Goal: Information Seeking & Learning: Learn about a topic

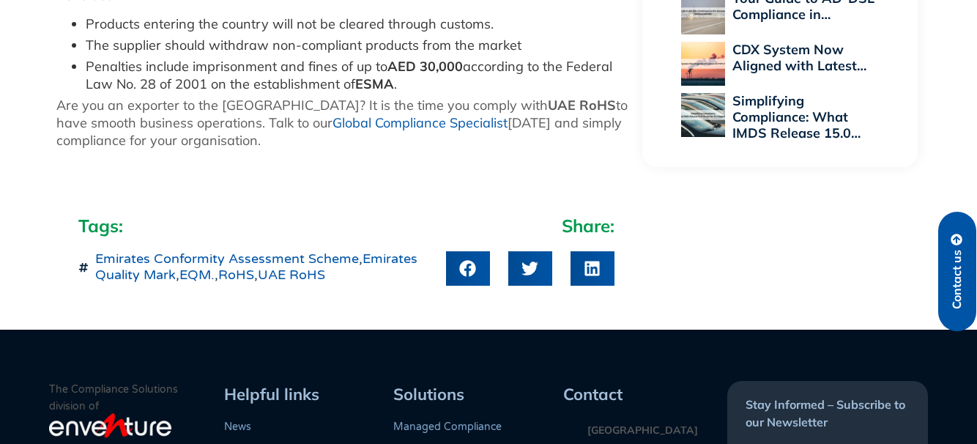
scroll to position [2271, 0]
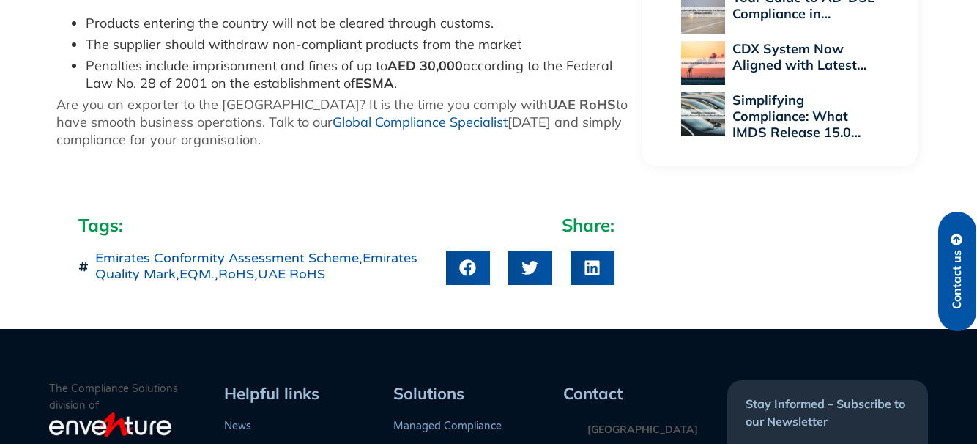
click at [314, 266] on link "UAE RoHS" at bounding box center [291, 274] width 67 height 16
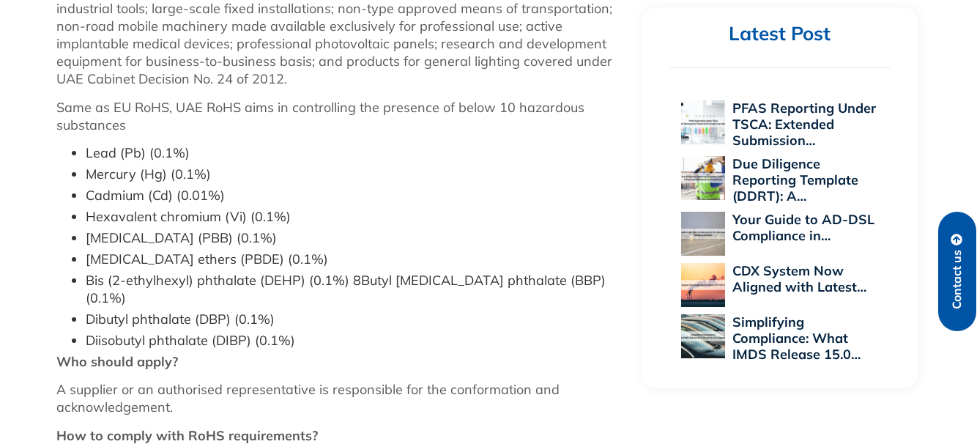
scroll to position [1392, 0]
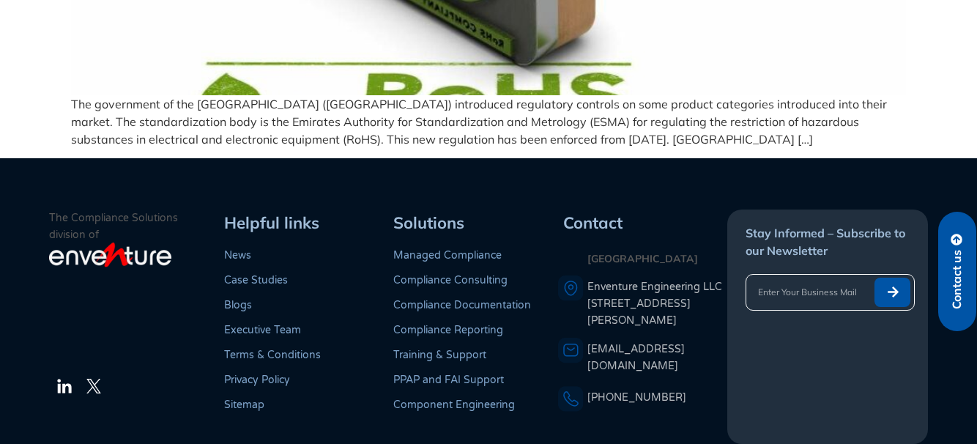
scroll to position [480, 0]
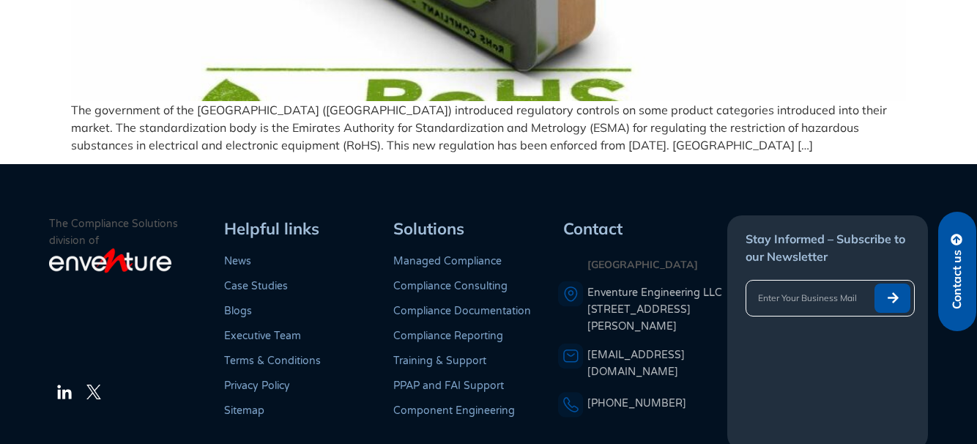
click at [672, 117] on p "The government of the United Arab Emirates (UAE) introduced regulatory controls…" at bounding box center [488, 127] width 835 height 53
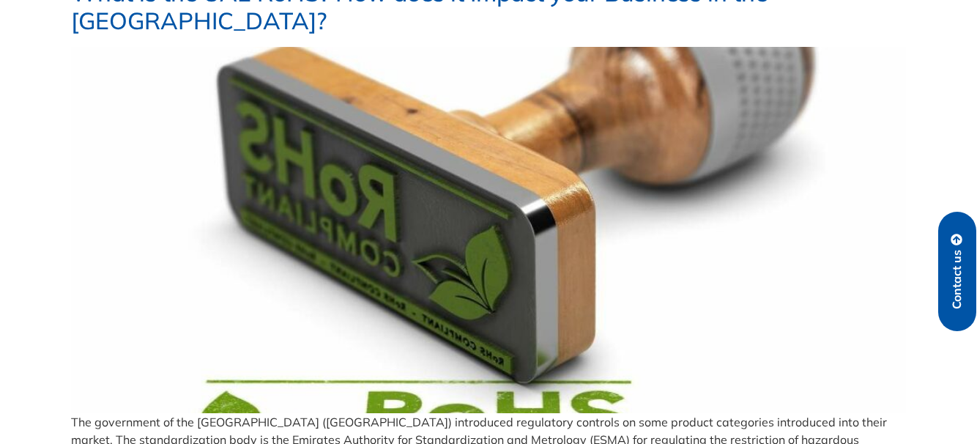
scroll to position [0, 0]
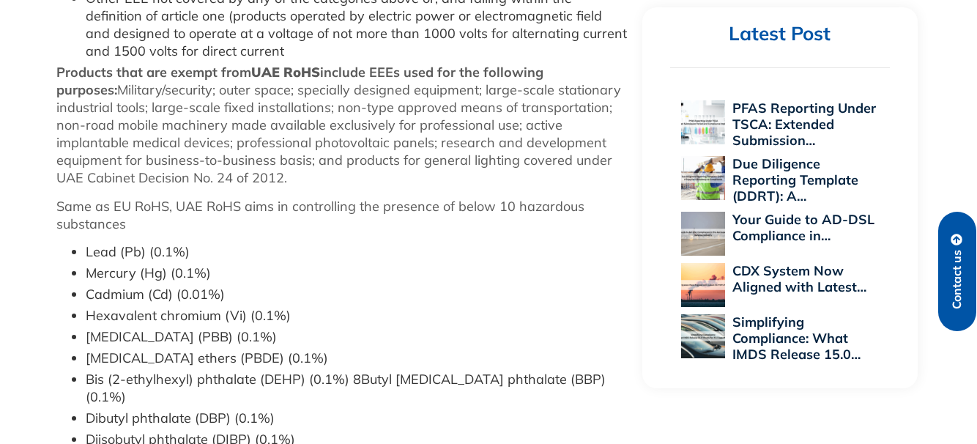
scroll to position [1228, 0]
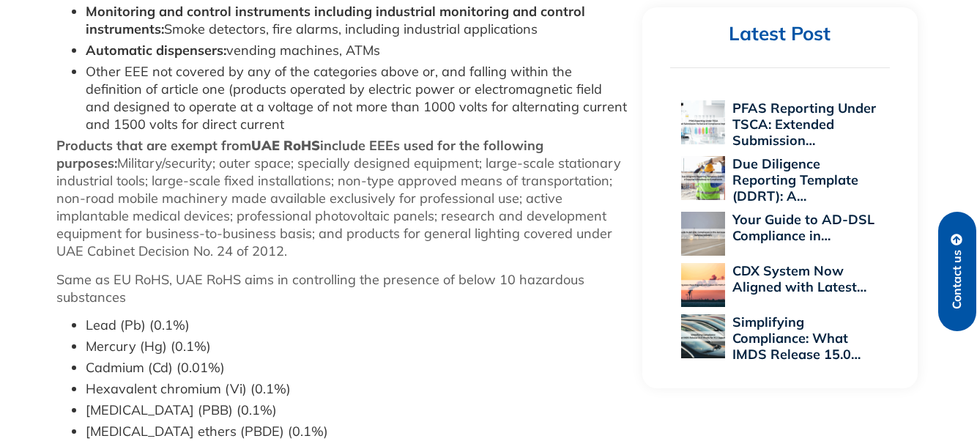
drag, startPoint x: 196, startPoint y: 116, endPoint x: 609, endPoint y: 214, distance: 423.8
click at [609, 214] on p "Products that are exempt from UAE RoHS include EEEs used for the following purp…" at bounding box center [341, 198] width 571 height 123
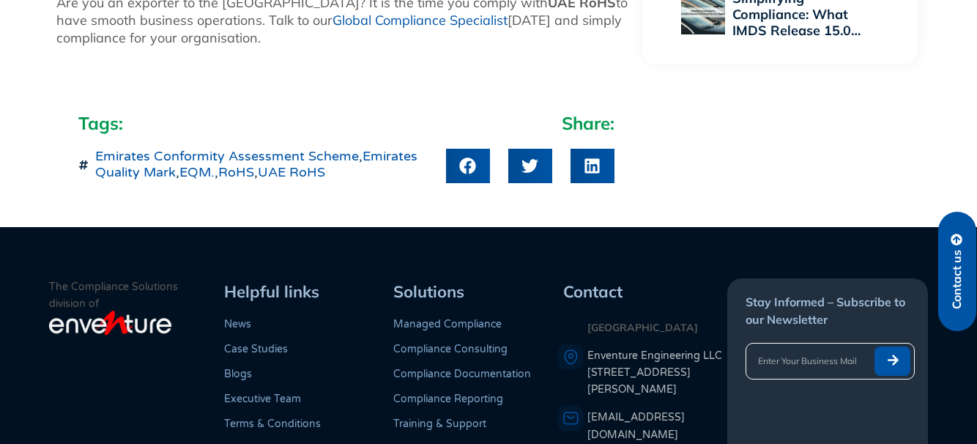
scroll to position [2491, 0]
